Goal: Task Accomplishment & Management: Complete application form

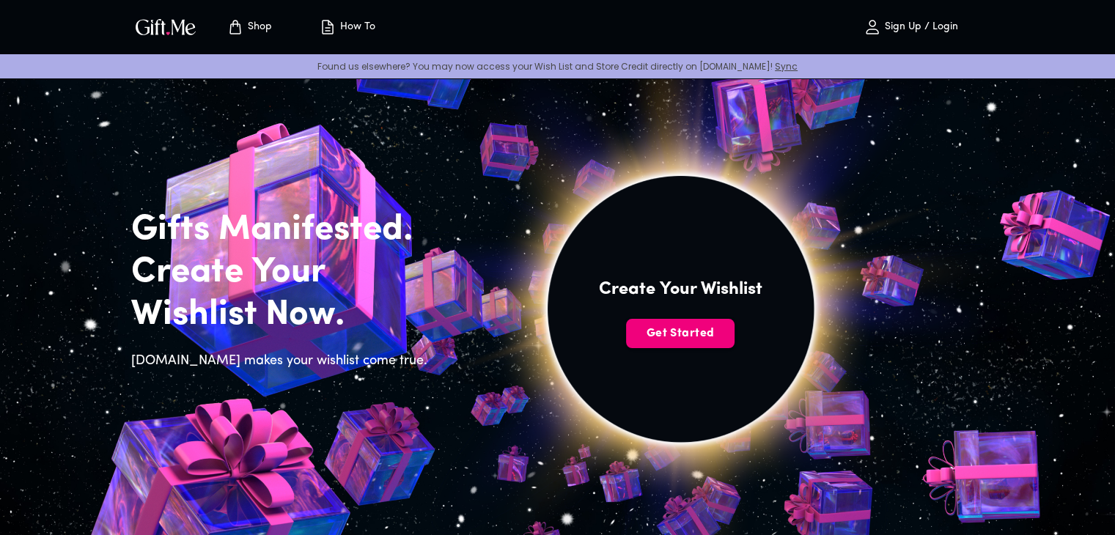
click at [707, 332] on span "Get Started" at bounding box center [680, 333] width 108 height 16
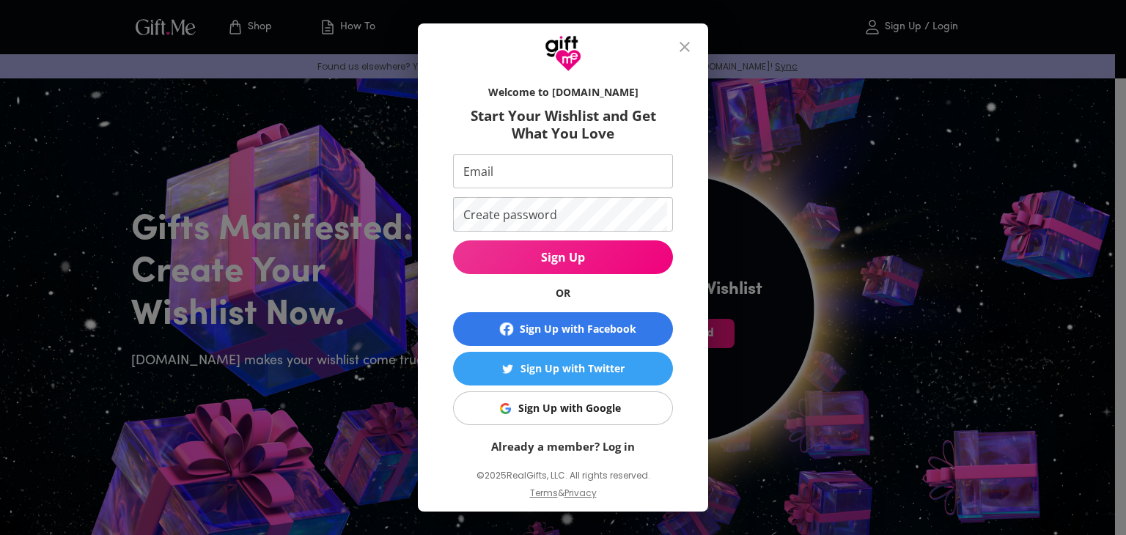
click at [561, 406] on div "Sign Up with Google" at bounding box center [569, 408] width 103 height 16
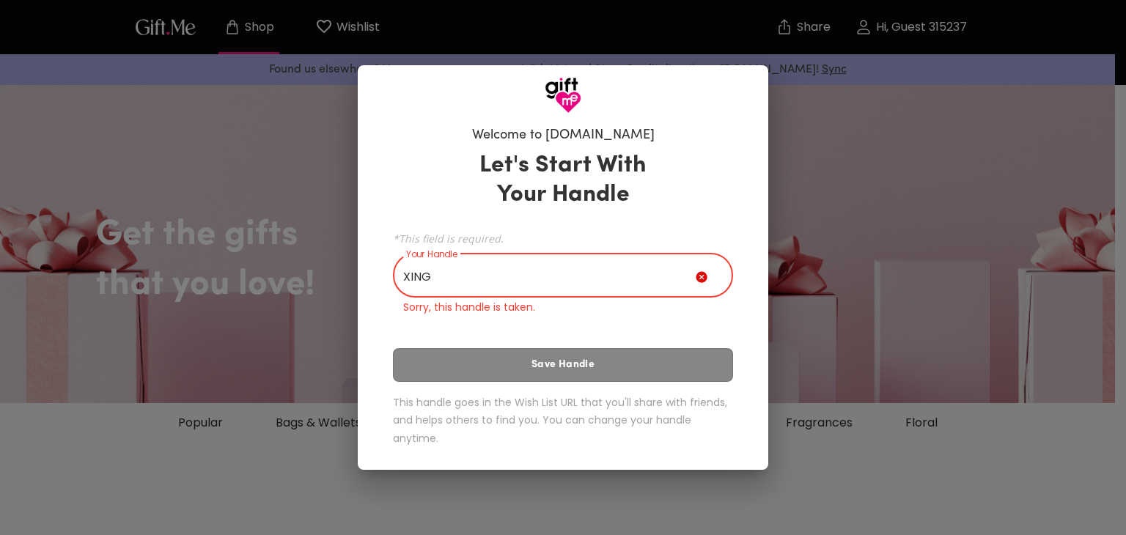
drag, startPoint x: 457, startPoint y: 276, endPoint x: 361, endPoint y: 268, distance: 95.7
click at [361, 268] on div "Welcome to [DOMAIN_NAME] Let's Start With Your Handle *This field is required. …" at bounding box center [563, 292] width 410 height 357
click at [490, 264] on input "XING" at bounding box center [544, 277] width 303 height 41
click at [475, 275] on input "XING" at bounding box center [544, 277] width 303 height 41
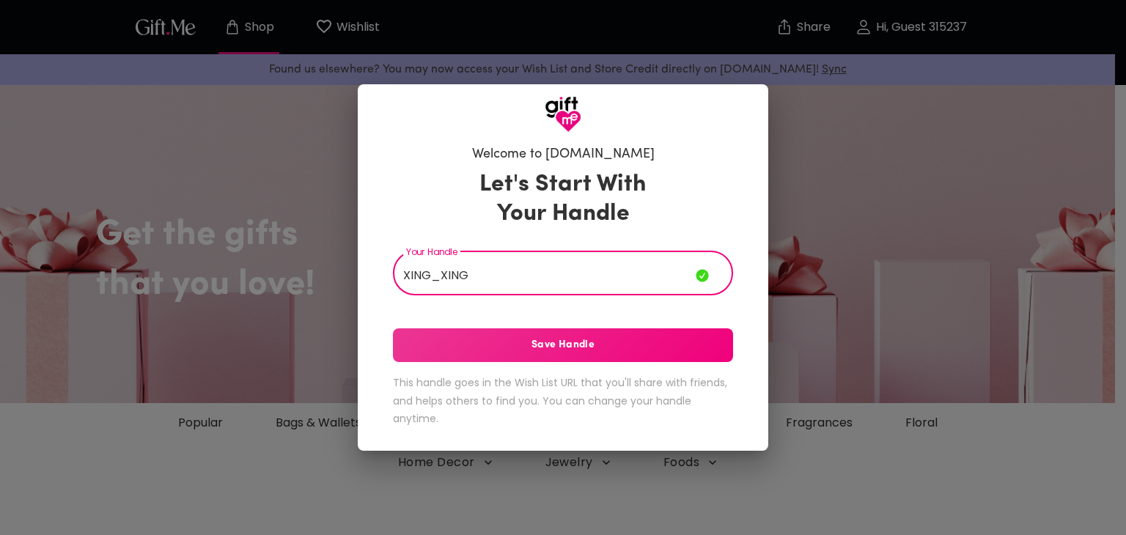
type input "XING_XING"
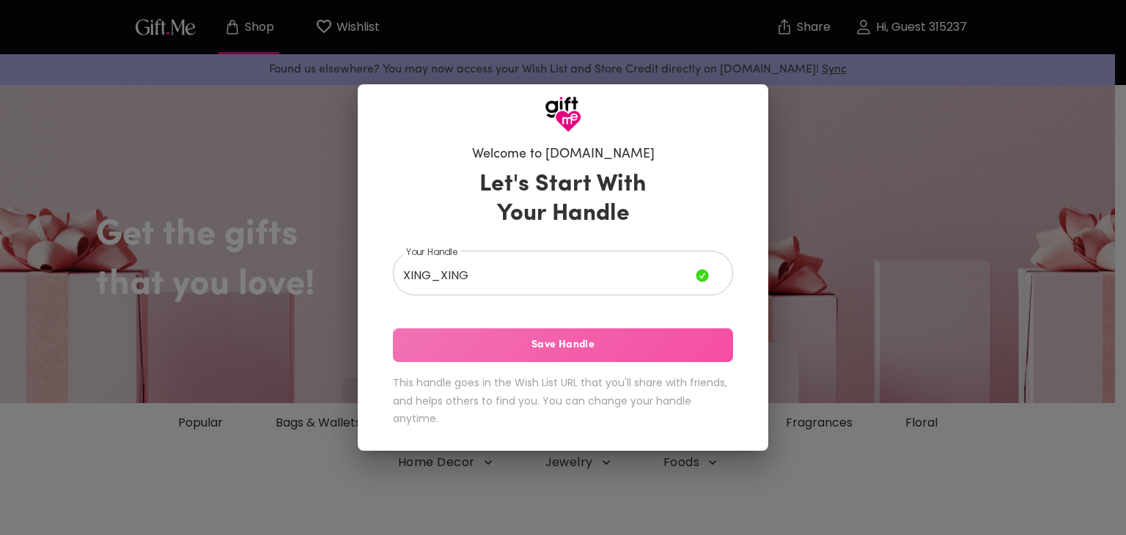
click at [493, 347] on span "Save Handle" at bounding box center [563, 345] width 340 height 16
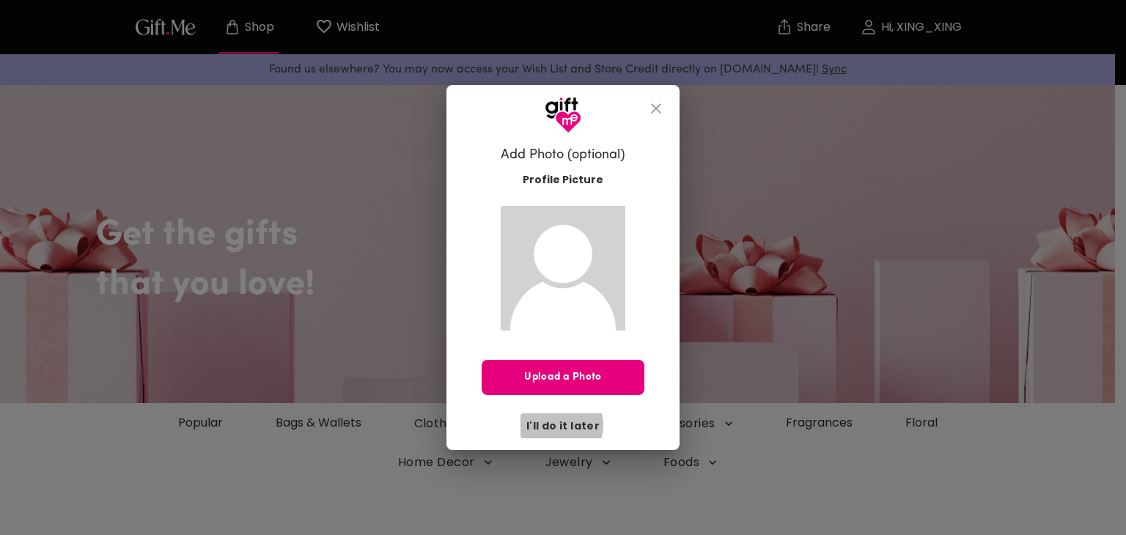
click at [559, 424] on span "I'll do it later" at bounding box center [562, 426] width 73 height 16
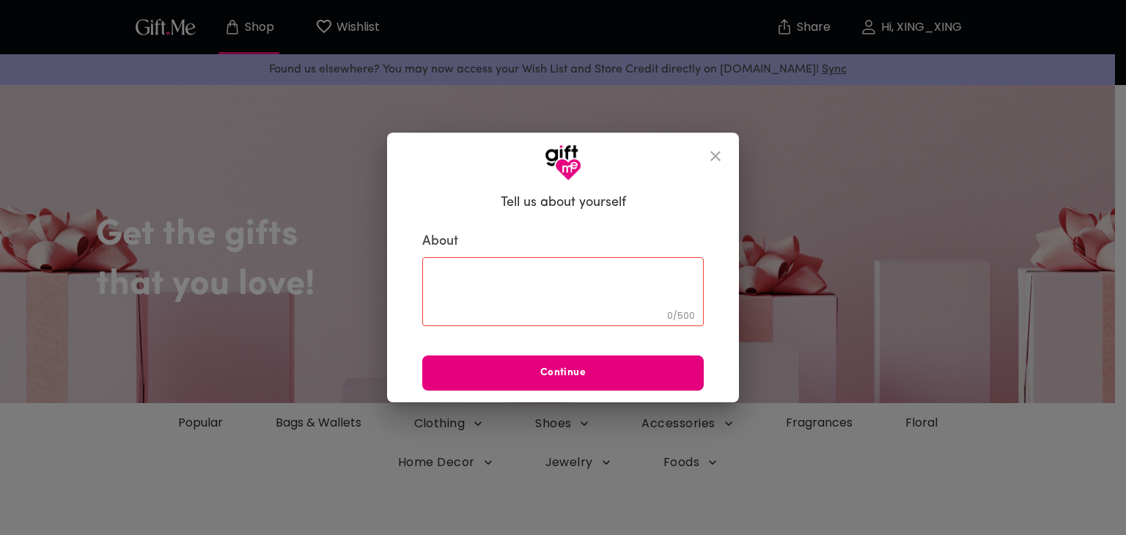
click at [495, 283] on textarea at bounding box center [562, 291] width 261 height 42
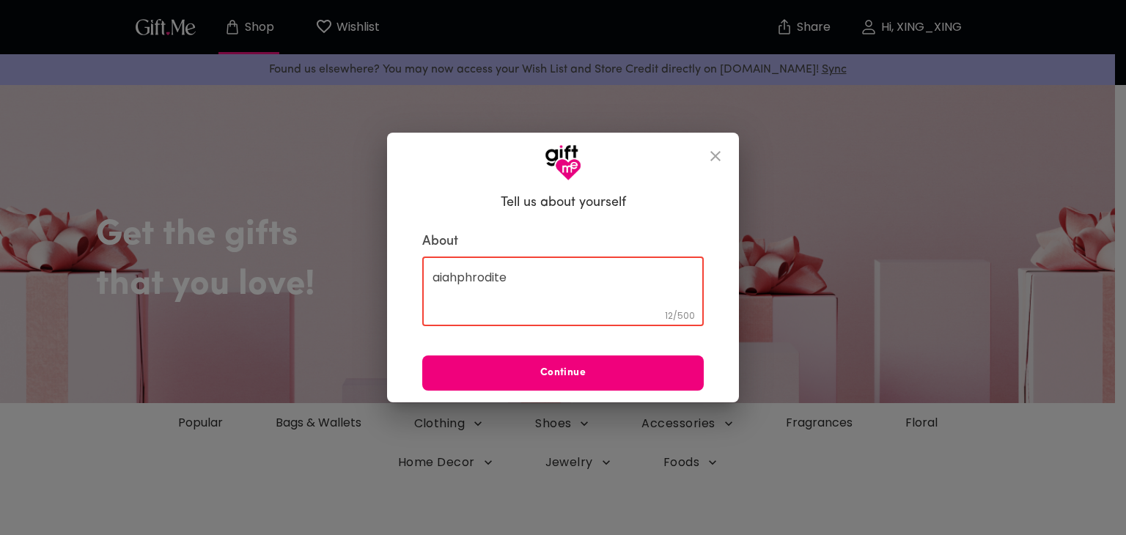
type textarea "aiahphrodite"
click at [567, 380] on span "Continue" at bounding box center [562, 373] width 281 height 16
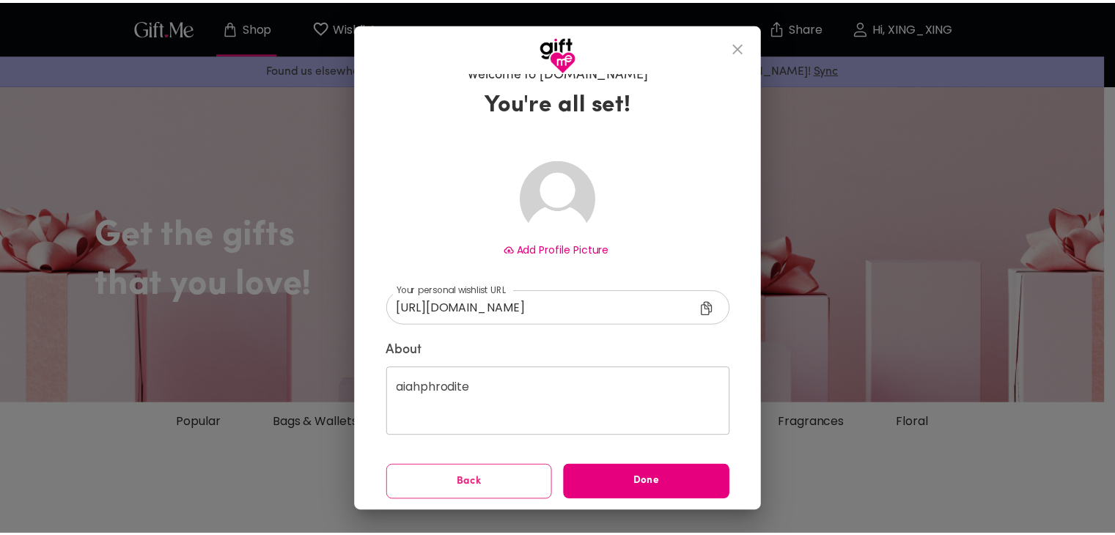
scroll to position [21, 0]
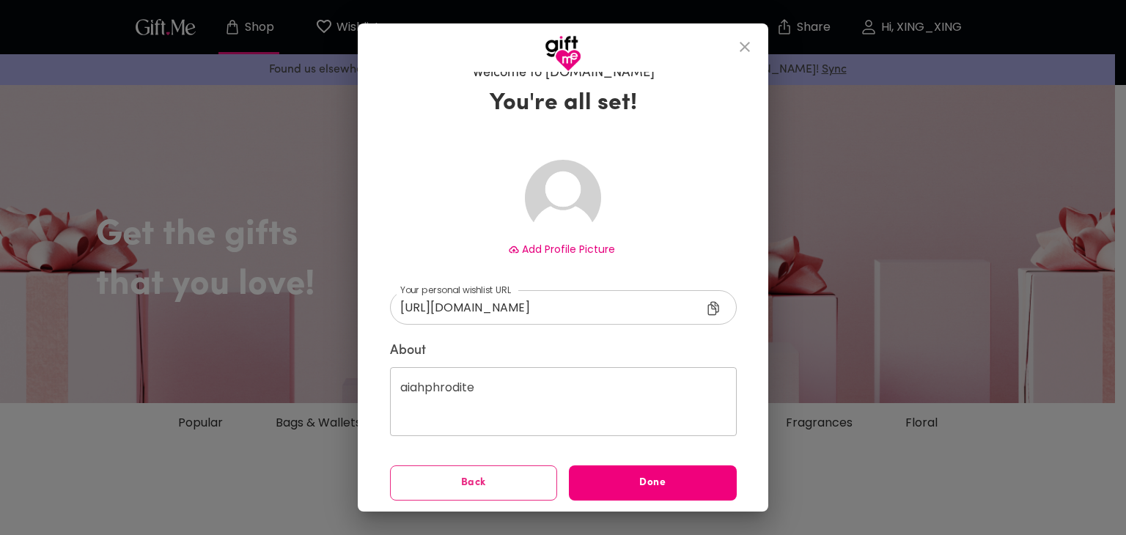
click at [624, 486] on span "Done" at bounding box center [653, 483] width 168 height 16
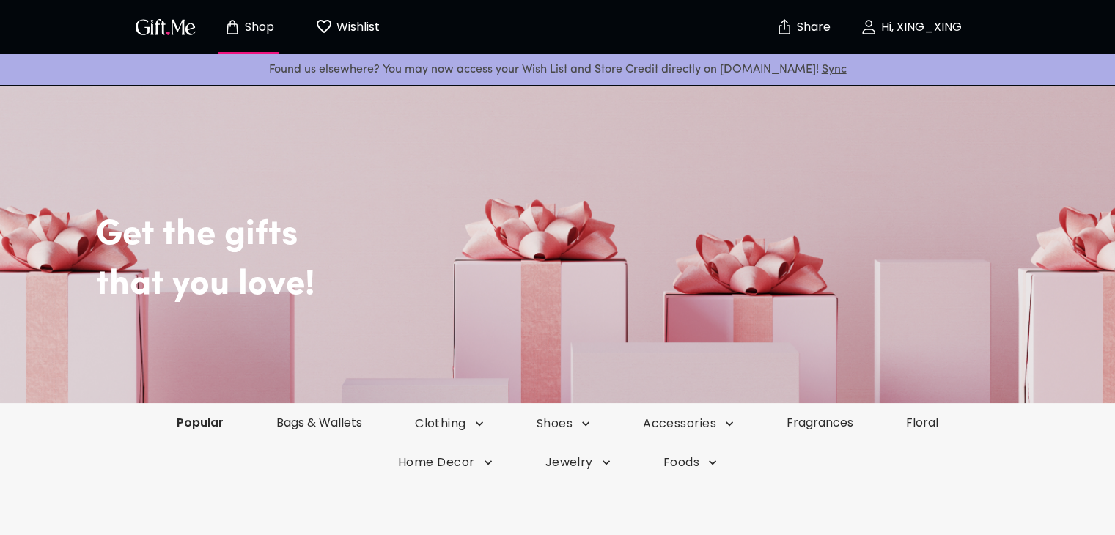
click at [208, 423] on link "Popular" at bounding box center [200, 422] width 100 height 17
